Goal: Find specific page/section: Find specific page/section

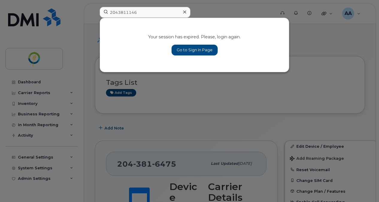
type input "2043811146"
click at [179, 47] on link "Go to Sign In Page" at bounding box center [194, 50] width 46 height 11
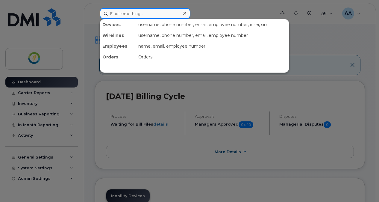
click at [121, 16] on input at bounding box center [145, 13] width 91 height 11
paste input "2043811146"
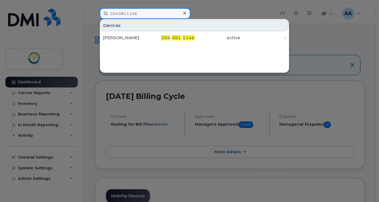
type input "2043811146"
